Goal: Find specific page/section: Find specific page/section

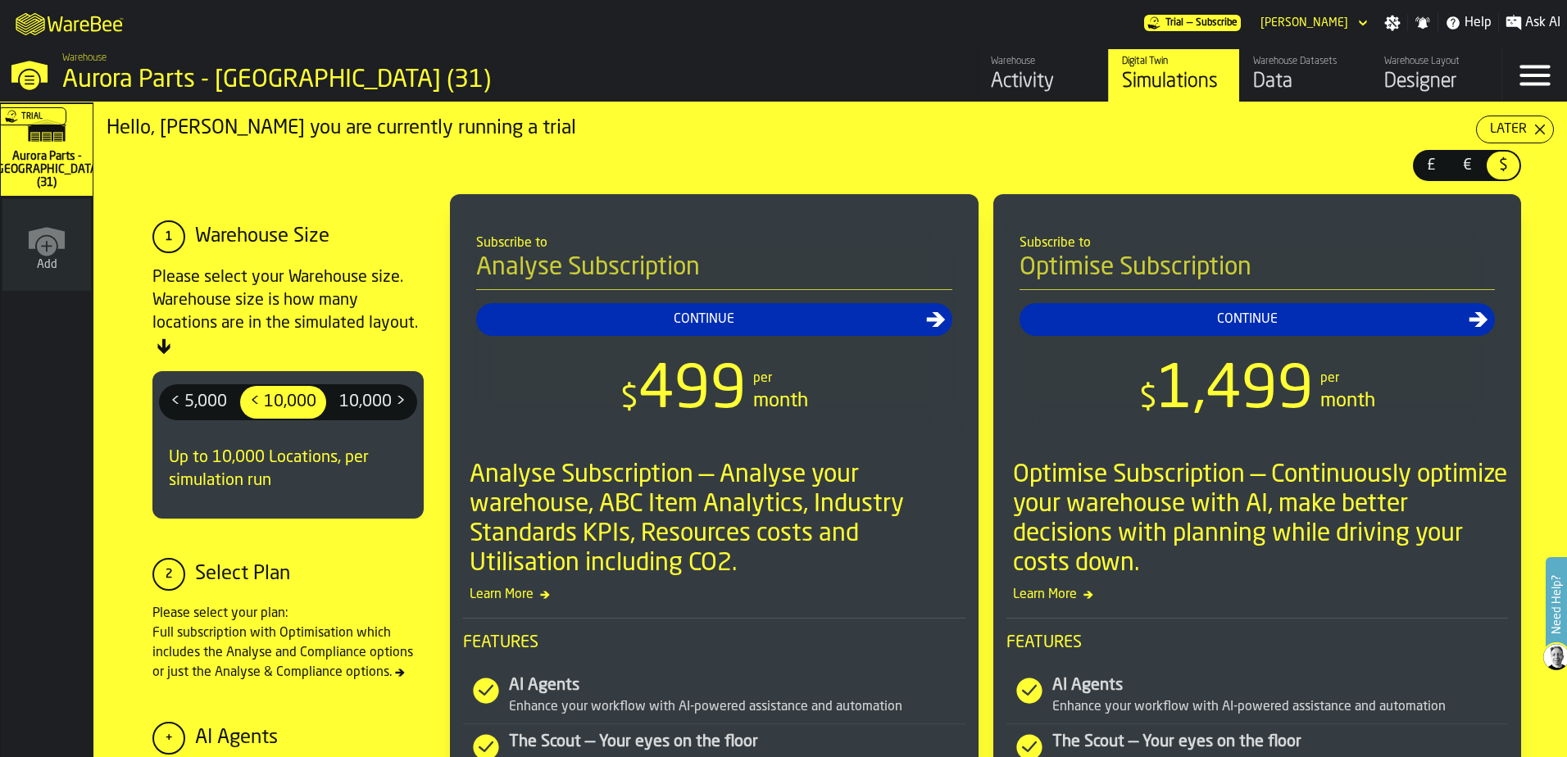
click at [1280, 80] on div "Data" at bounding box center [1305, 82] width 104 height 26
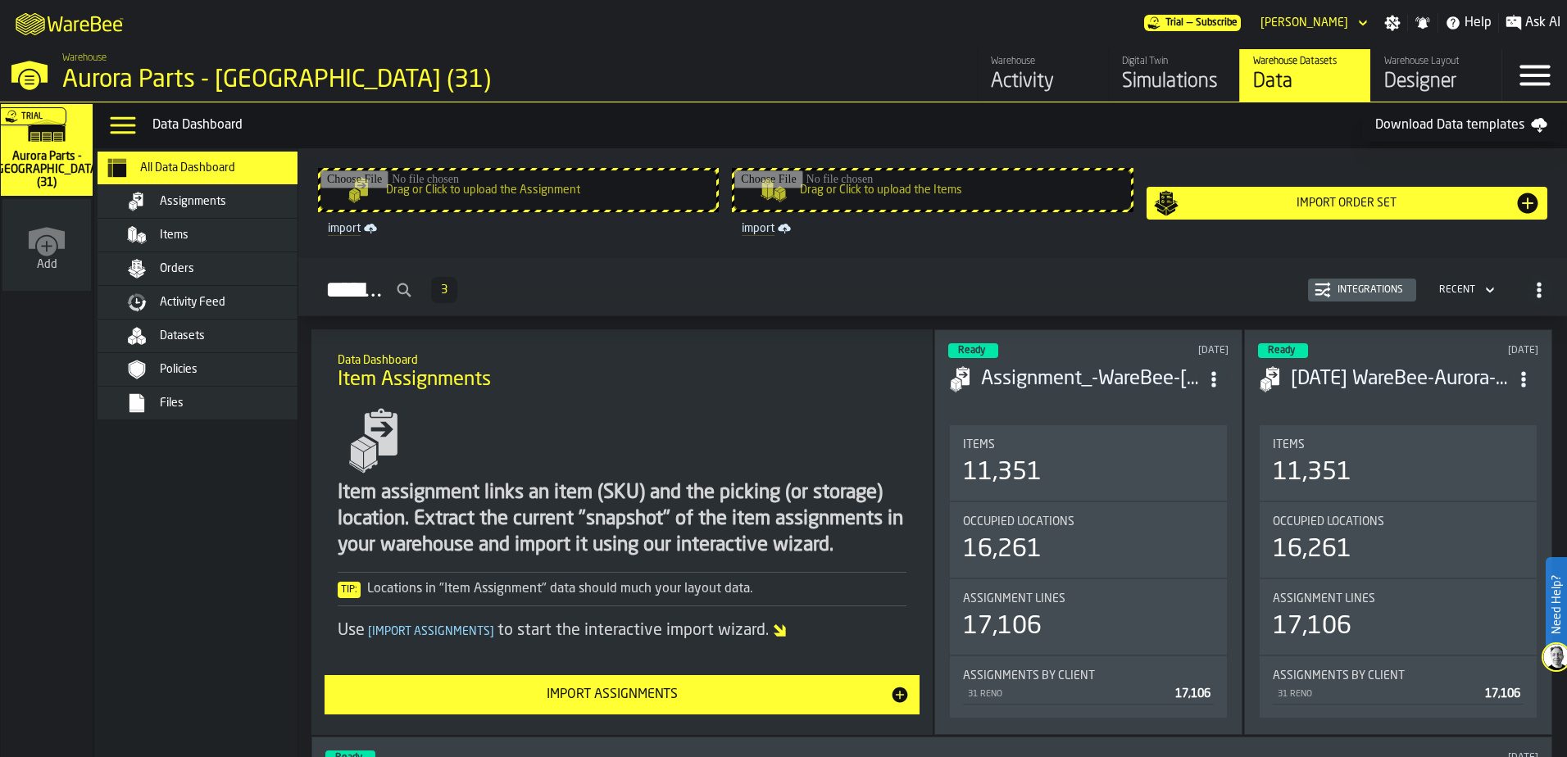
click at [1340, 290] on div "Integrations" at bounding box center [1370, 289] width 79 height 11
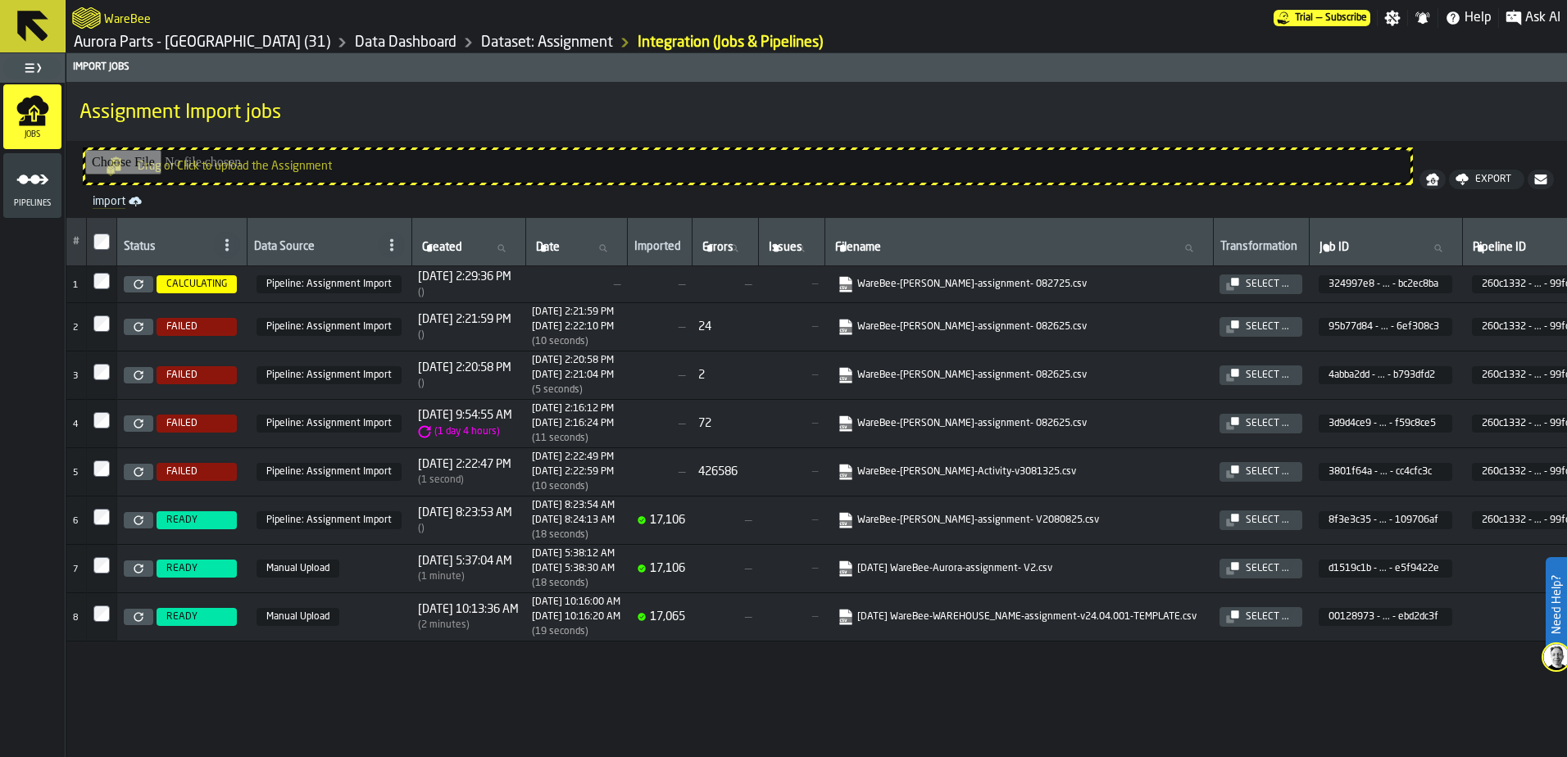
click at [481, 48] on link "Dataset: Assignment" at bounding box center [547, 43] width 132 height 18
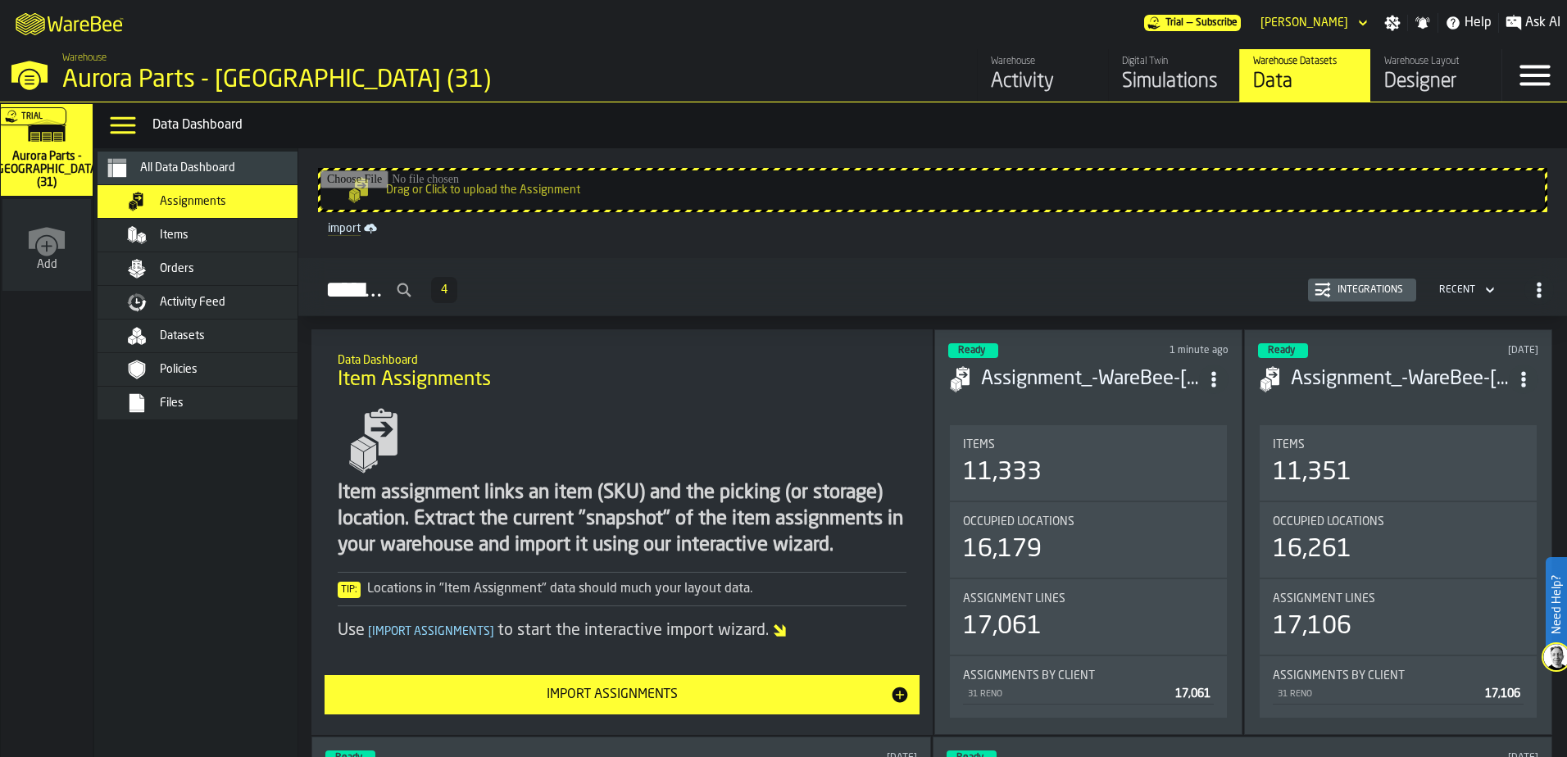
click at [1361, 289] on div "Integrations" at bounding box center [1370, 289] width 79 height 11
